Goal: Information Seeking & Learning: Learn about a topic

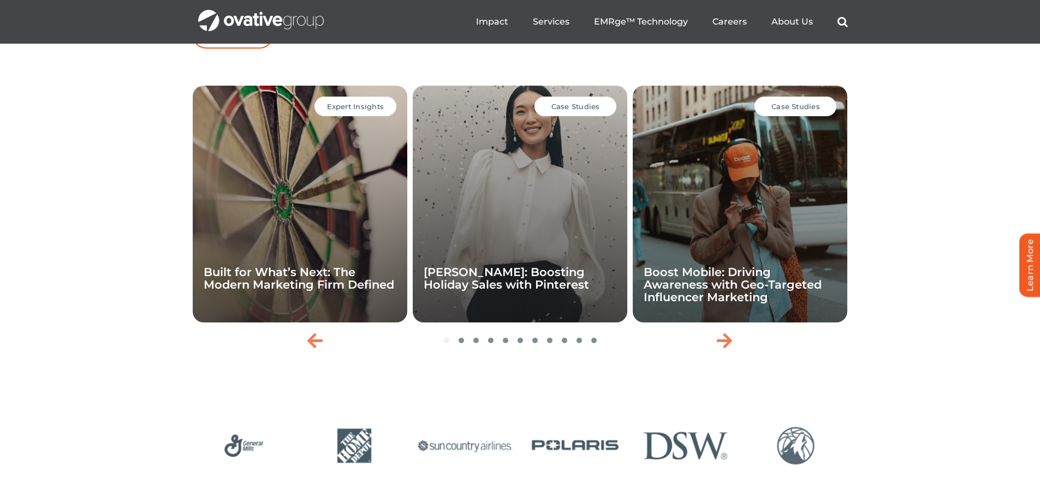
scroll to position [2219, 0]
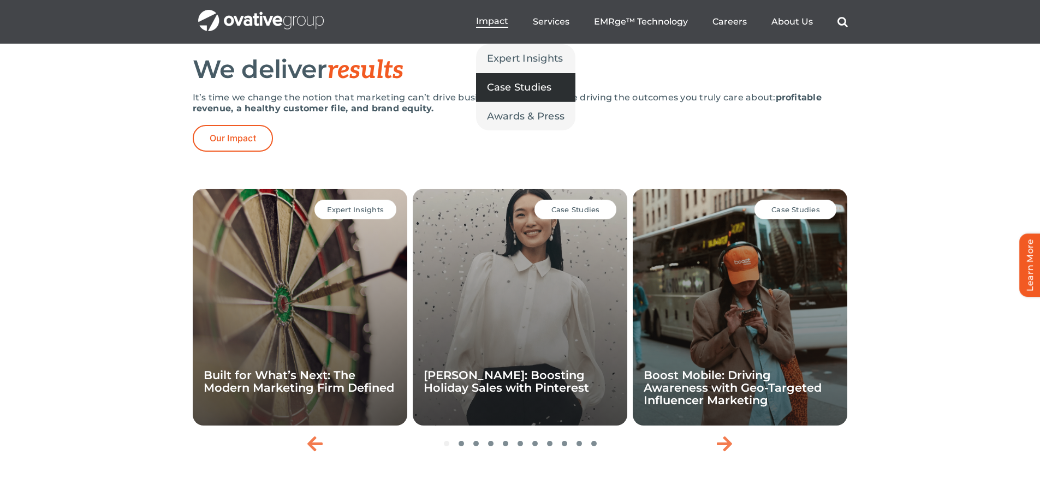
click at [524, 85] on span "Case Studies" at bounding box center [519, 87] width 65 height 15
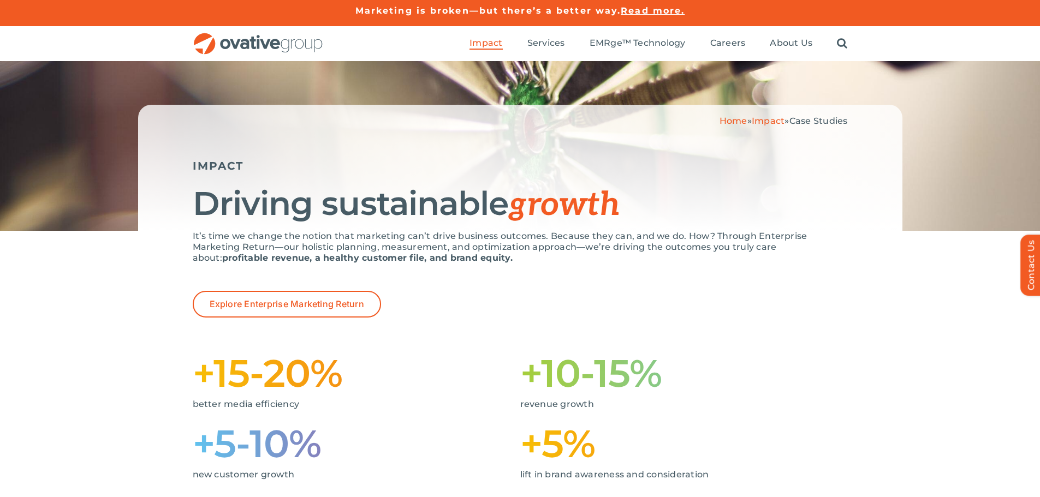
scroll to position [3, 0]
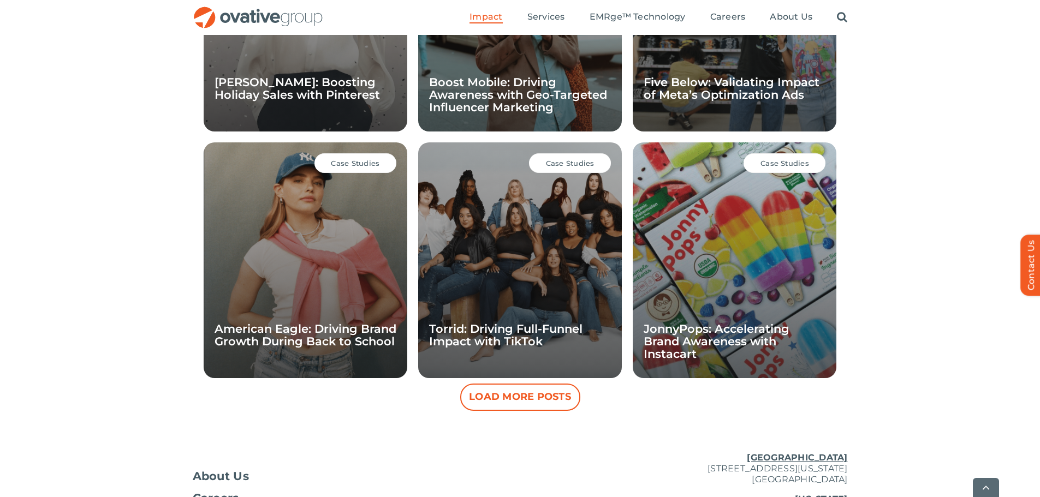
scroll to position [971, 0]
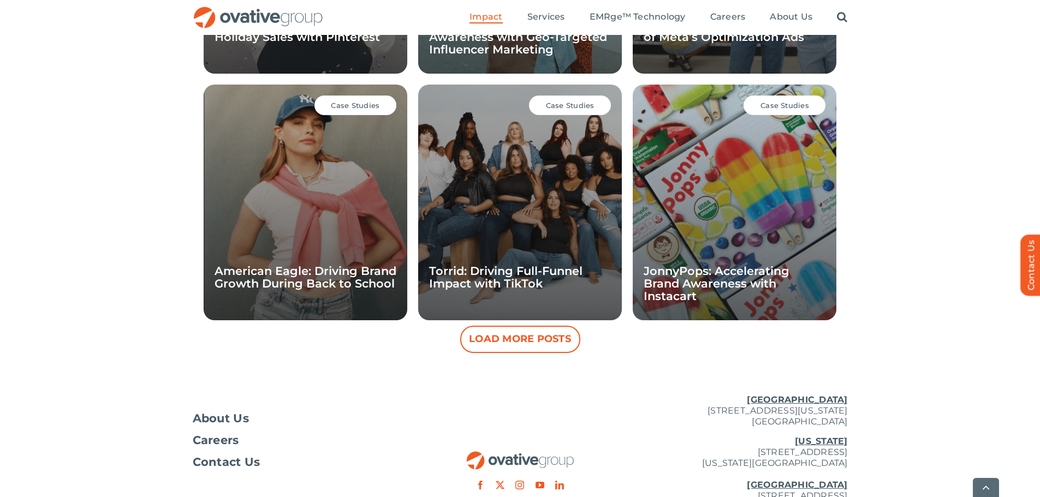
click at [500, 345] on button "Load More Posts" at bounding box center [520, 339] width 120 height 27
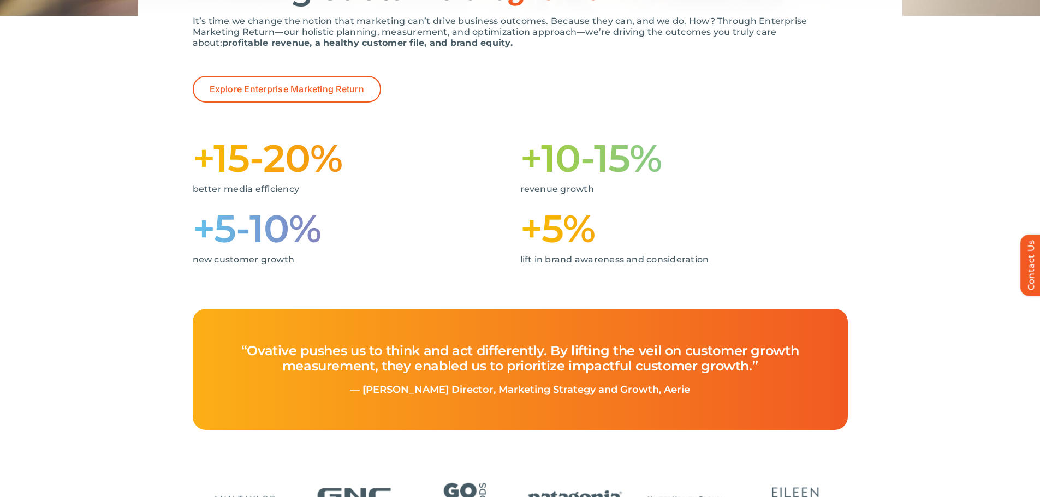
scroll to position [0, 0]
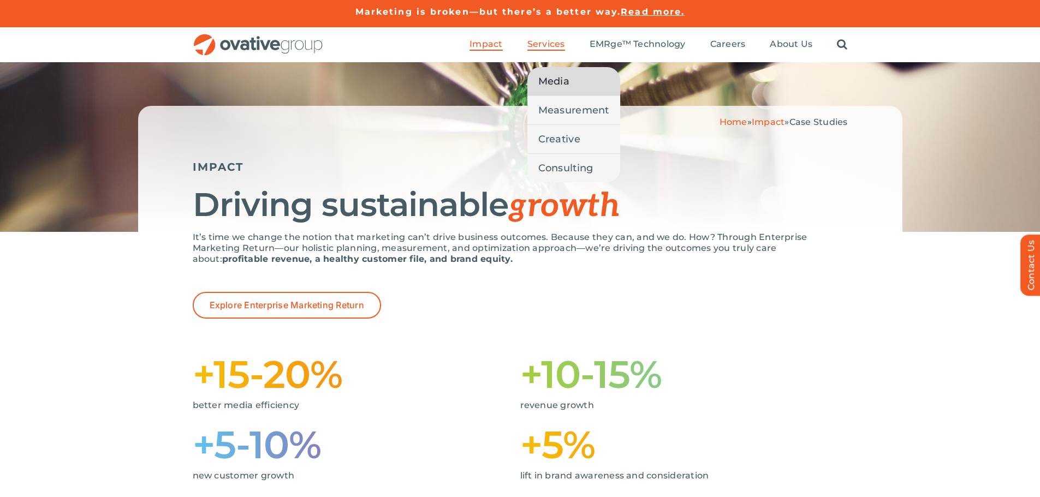
click at [564, 90] on link "Media" at bounding box center [573, 81] width 93 height 28
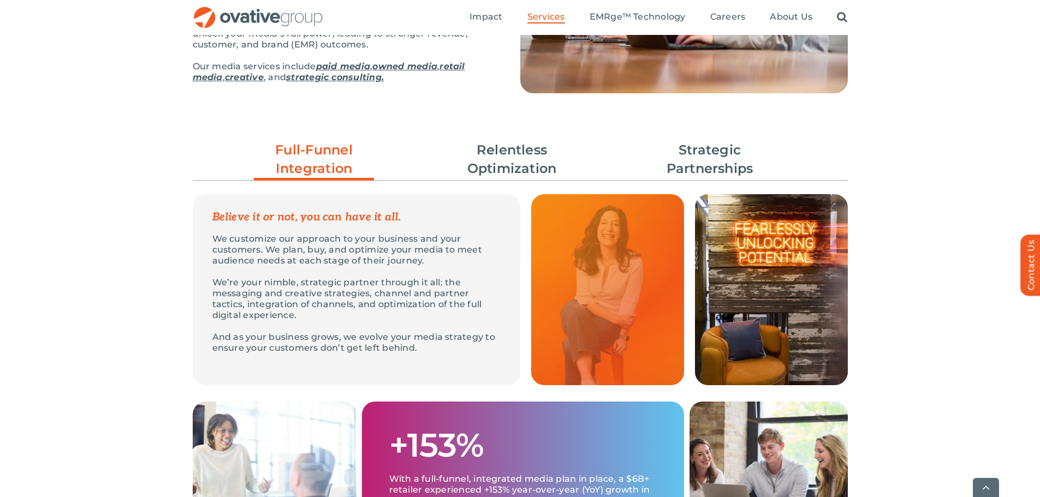
scroll to position [328, 0]
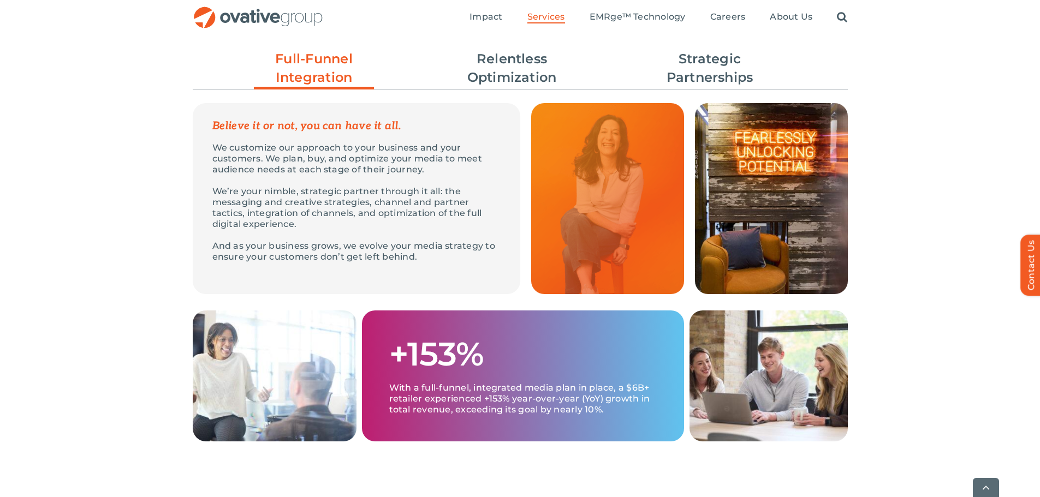
click at [715, 87] on ul "Full-Funnel Integration Relentless Optimization Strategic Partnerships" at bounding box center [520, 68] width 655 height 48
click at [711, 80] on link "Strategic Partnerships" at bounding box center [710, 68] width 120 height 37
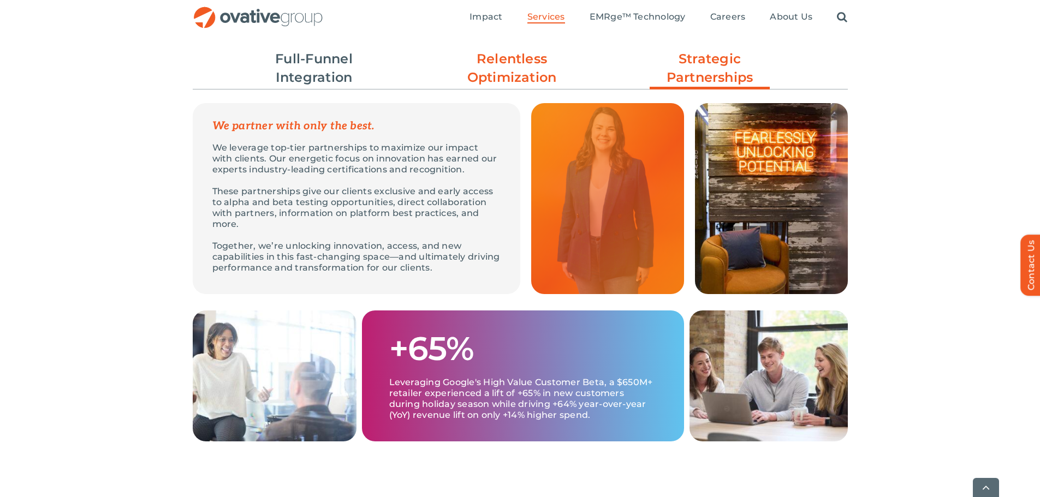
click at [520, 50] on link "Relentless Optimization" at bounding box center [512, 68] width 120 height 37
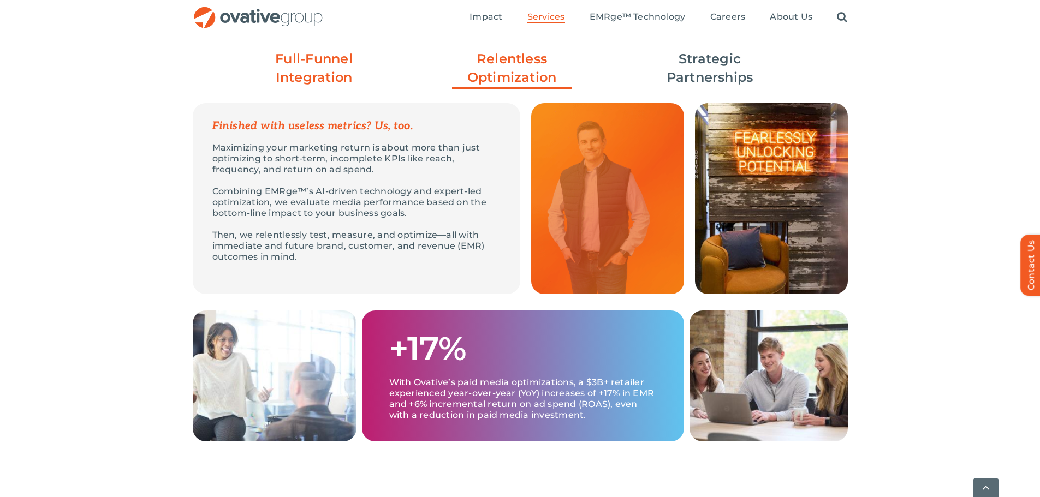
click at [322, 67] on link "Full-Funnel Integration" at bounding box center [314, 68] width 120 height 37
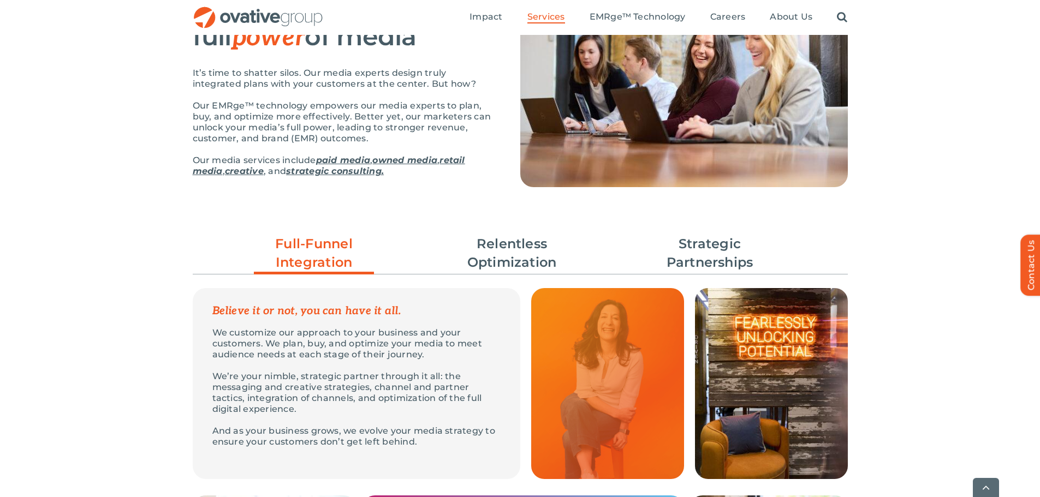
scroll to position [0, 0]
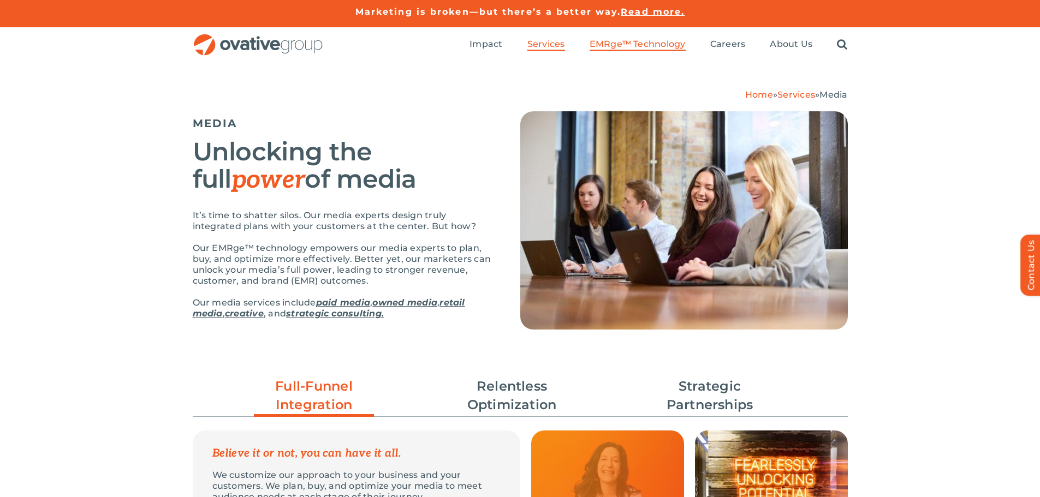
click at [639, 39] on span "EMRge™ Technology" at bounding box center [638, 44] width 96 height 11
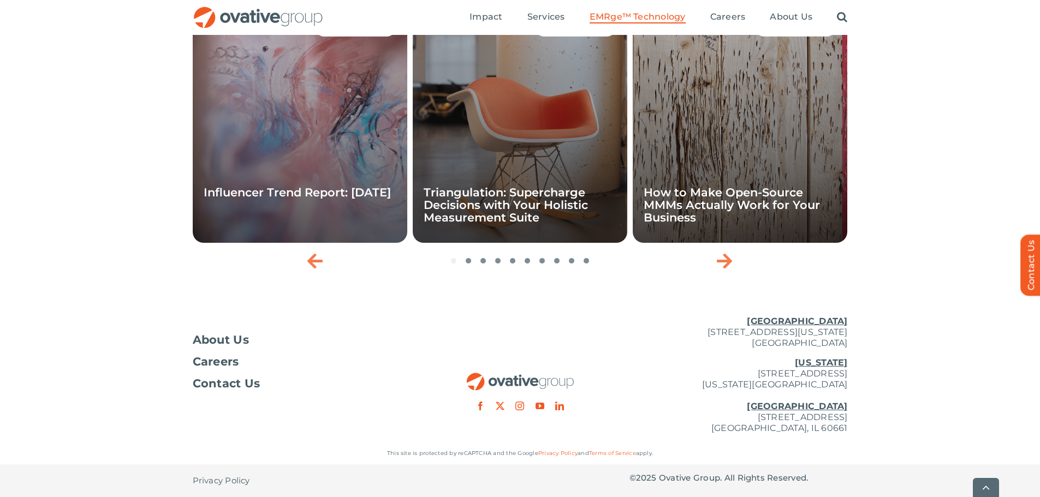
scroll to position [3662, 0]
click at [727, 266] on icon "Next slide" at bounding box center [724, 260] width 15 height 17
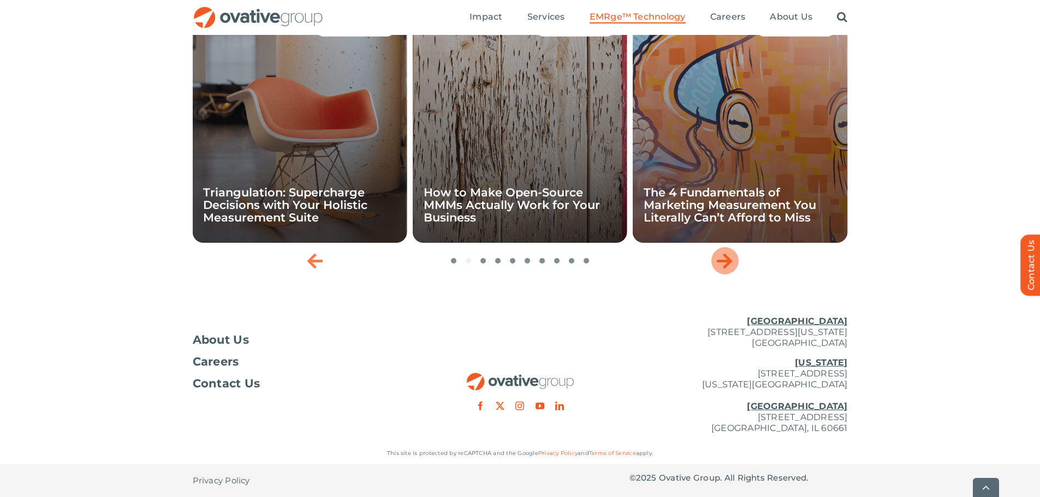
click at [727, 266] on icon "Next slide" at bounding box center [724, 260] width 15 height 17
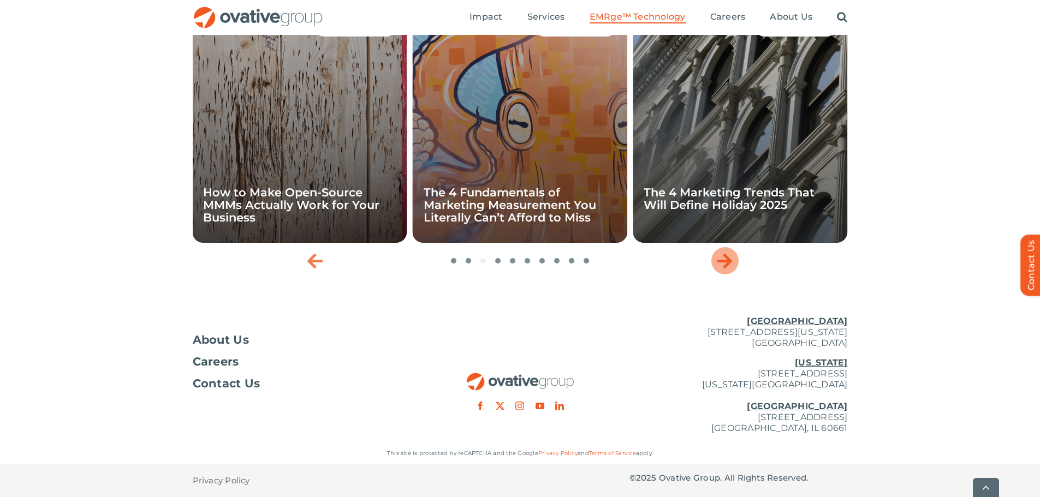
click at [727, 266] on icon "Next slide" at bounding box center [724, 260] width 15 height 17
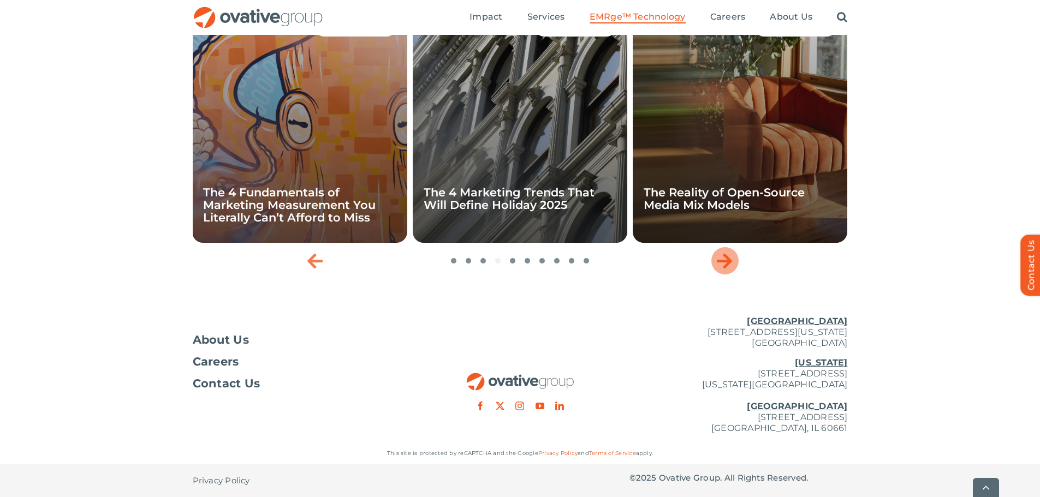
click at [733, 266] on div "Next slide" at bounding box center [724, 260] width 27 height 27
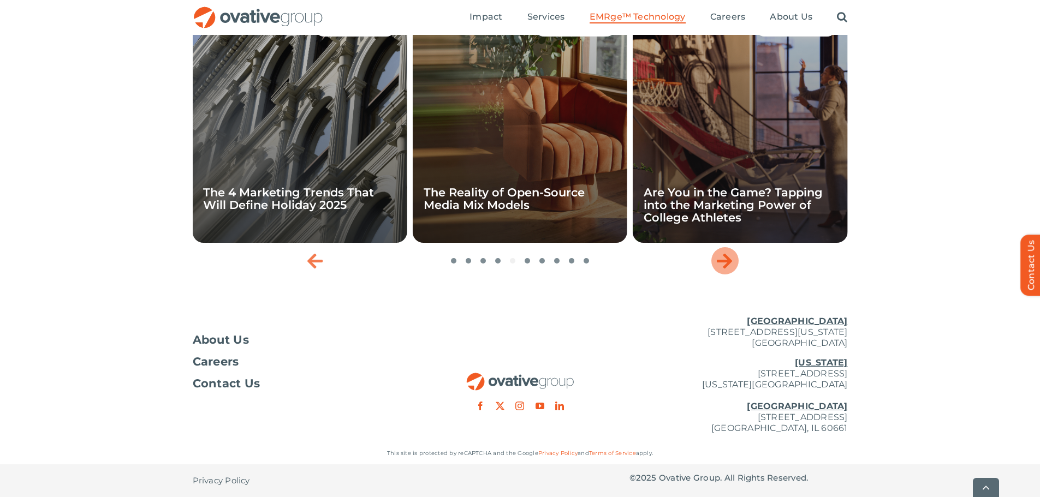
click at [733, 266] on div "Next slide" at bounding box center [724, 260] width 27 height 27
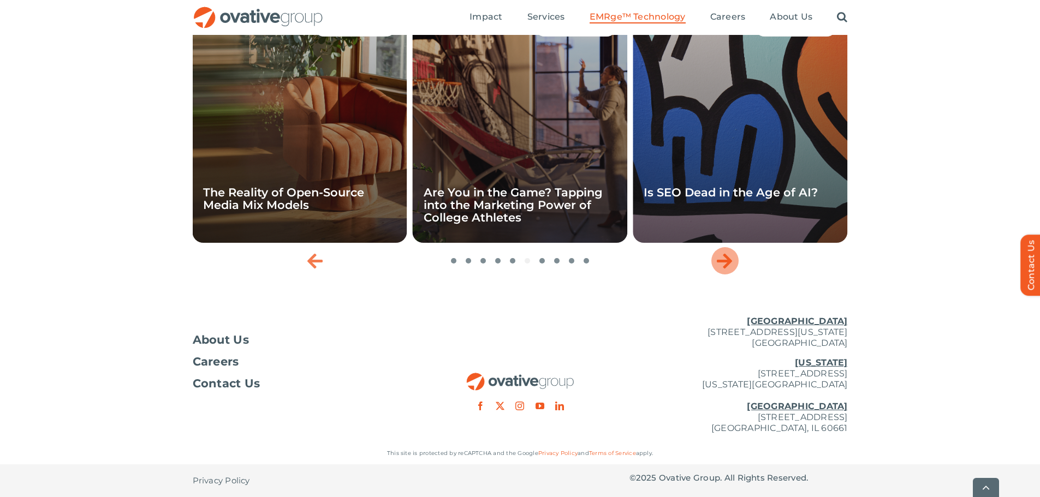
click at [733, 266] on div "Next slide" at bounding box center [724, 260] width 27 height 27
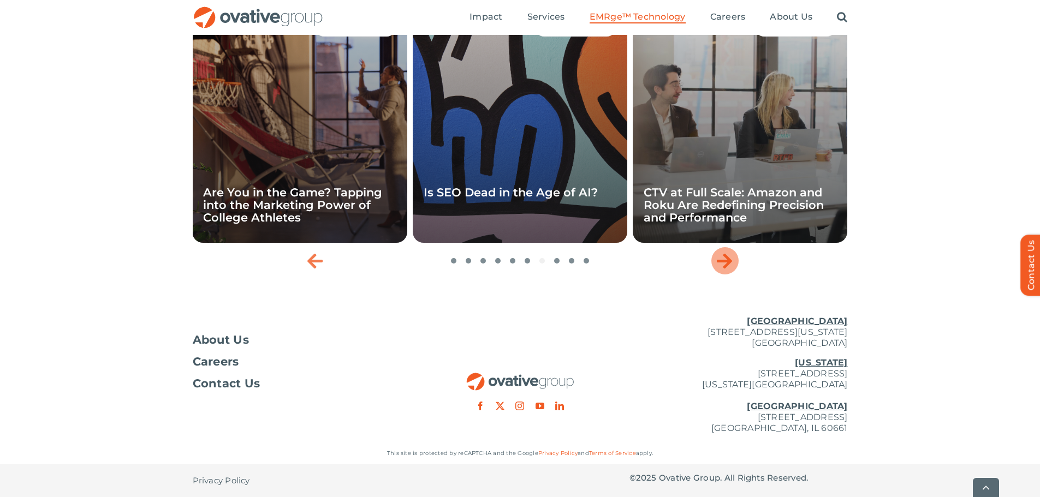
click at [733, 266] on div "Next slide" at bounding box center [724, 260] width 27 height 27
